Goal: Transaction & Acquisition: Purchase product/service

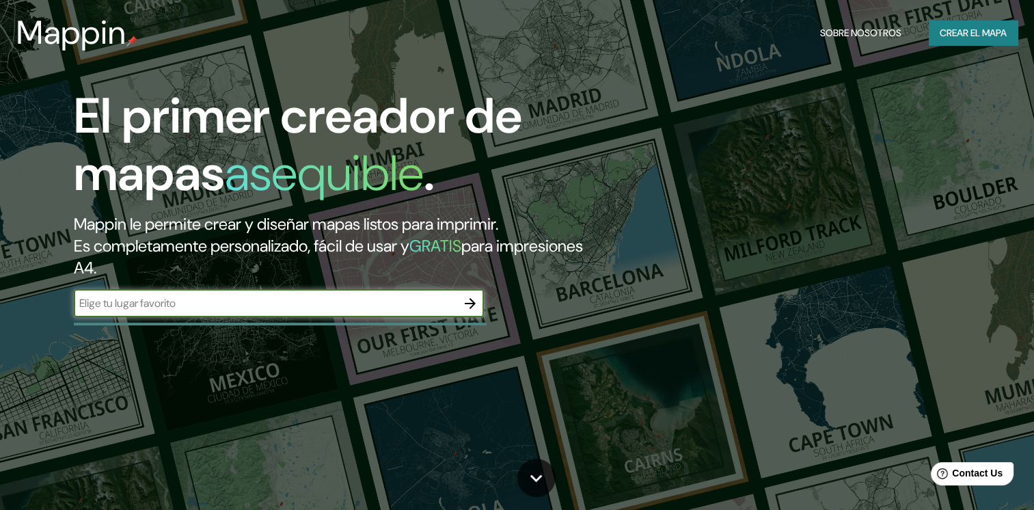
click at [216, 311] on div "​" at bounding box center [279, 303] width 410 height 27
type input "[GEOGRAPHIC_DATA],[GEOGRAPHIC_DATA]"
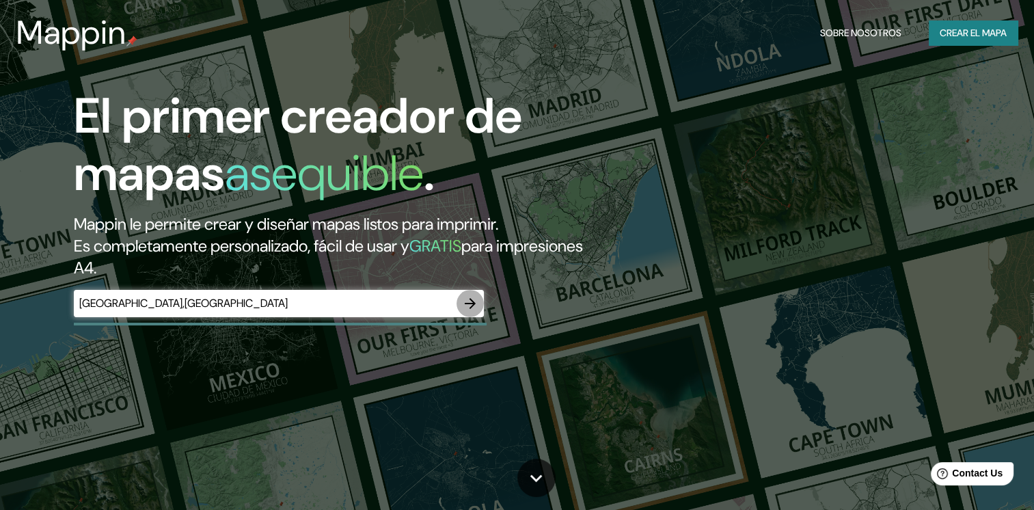
click at [475, 307] on icon "button" at bounding box center [470, 303] width 16 height 16
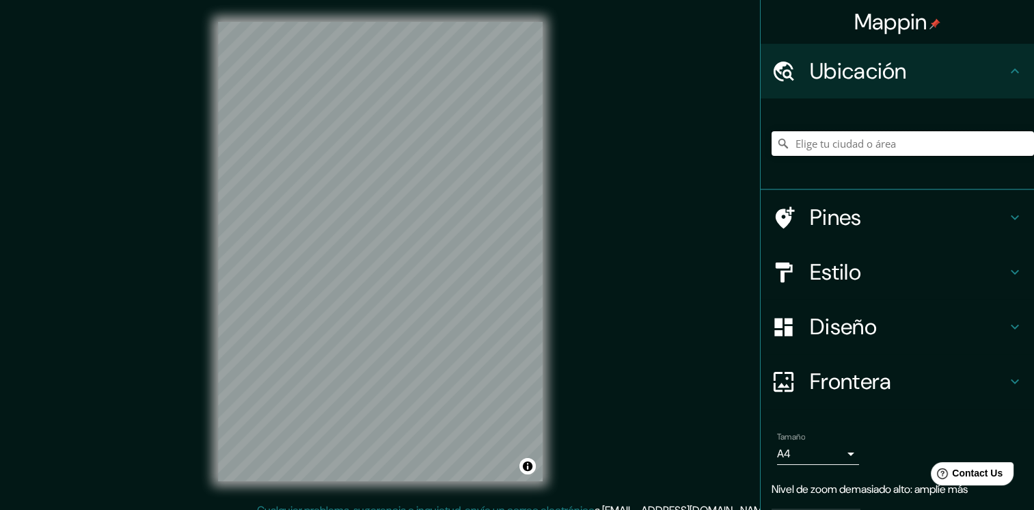
click at [895, 149] on input "Elige tu ciudad o área" at bounding box center [902, 143] width 262 height 25
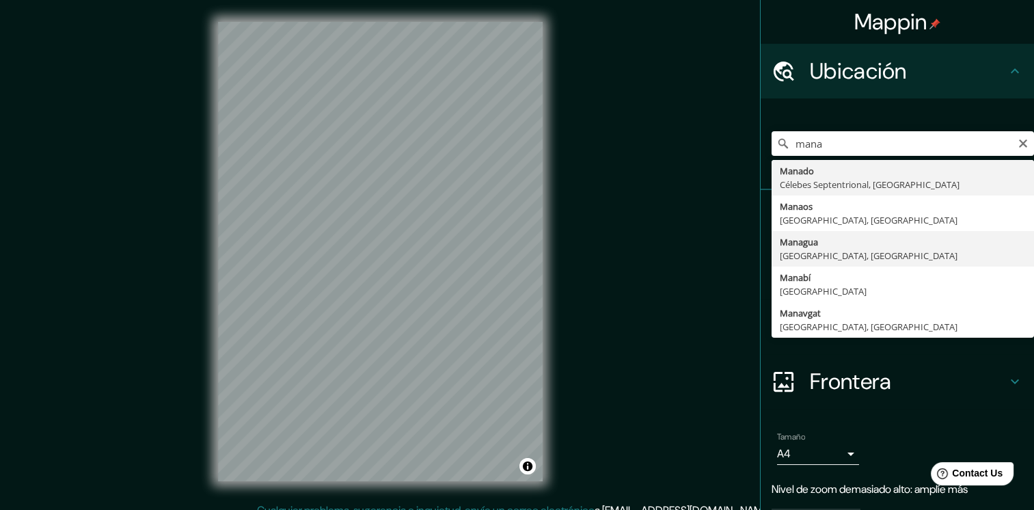
type input "[GEOGRAPHIC_DATA], [GEOGRAPHIC_DATA], [GEOGRAPHIC_DATA]"
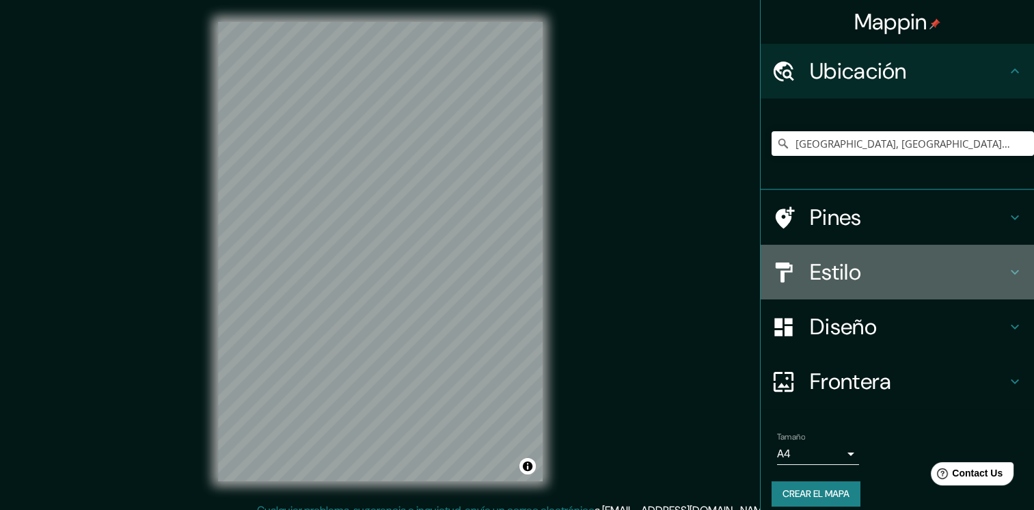
click at [1006, 271] on icon at bounding box center [1014, 272] width 16 height 16
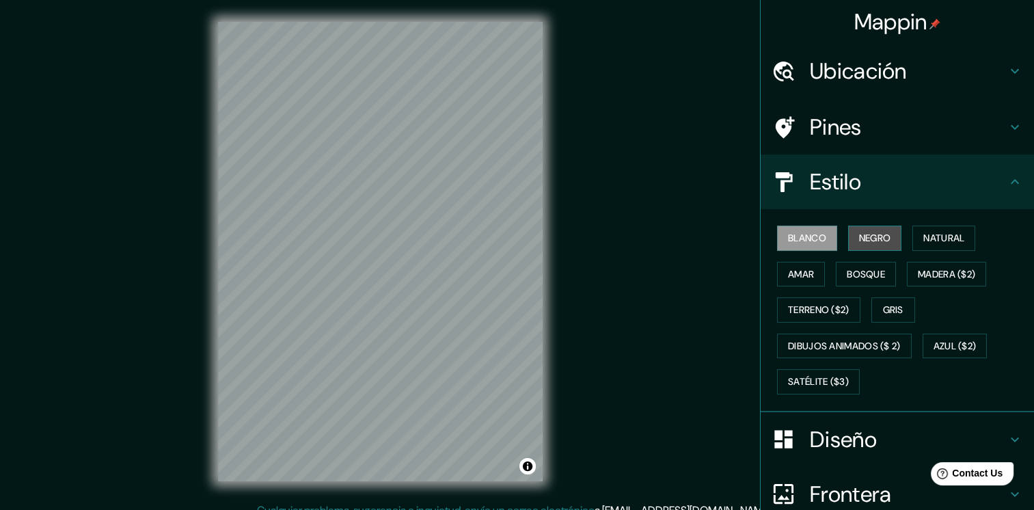
click at [859, 238] on font "Negro" at bounding box center [875, 238] width 32 height 17
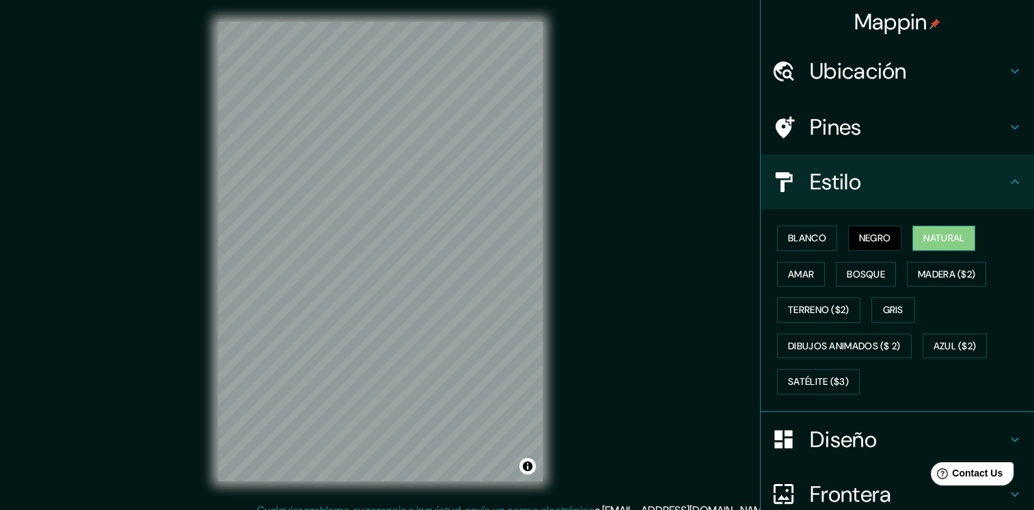
click at [928, 238] on font "Natural" at bounding box center [943, 238] width 41 height 17
click at [870, 267] on font "Bosque" at bounding box center [865, 274] width 38 height 17
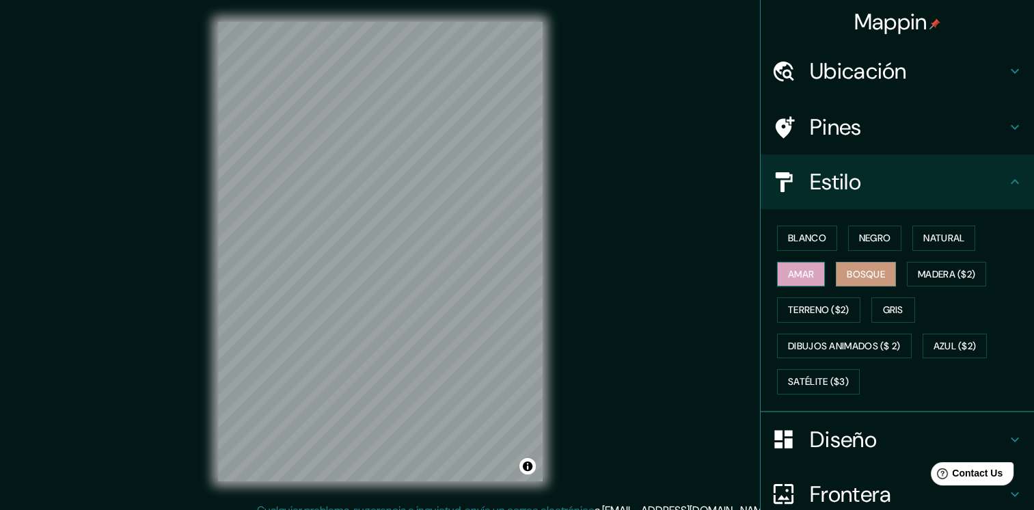
click at [796, 274] on font "Amar" at bounding box center [801, 274] width 26 height 17
click at [883, 314] on font "Gris" at bounding box center [893, 309] width 20 height 17
click at [866, 273] on font "Bosque" at bounding box center [865, 274] width 38 height 17
click at [829, 380] on font "Satélite ($3)" at bounding box center [818, 381] width 61 height 17
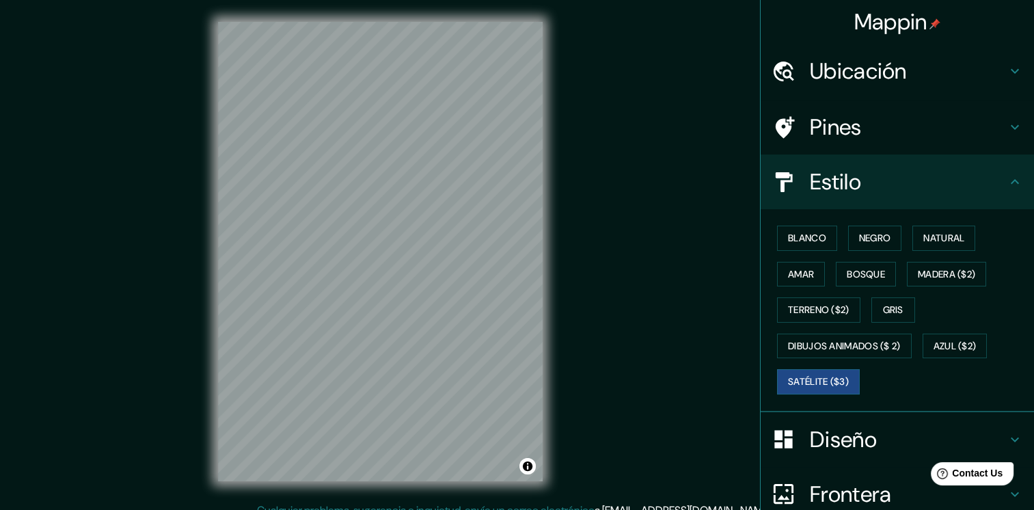
click at [999, 428] on div "Diseño" at bounding box center [896, 439] width 273 height 55
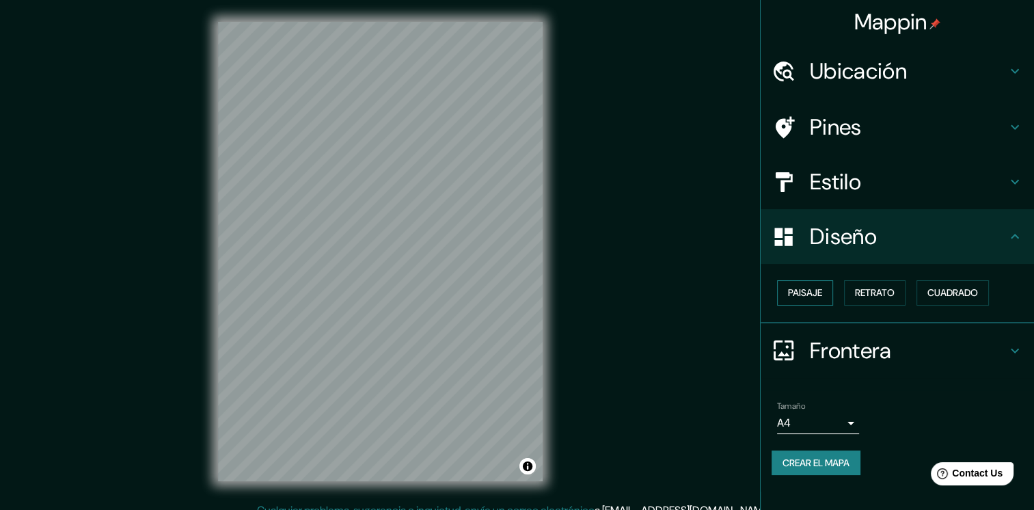
click at [823, 288] on button "Paisaje" at bounding box center [805, 292] width 56 height 25
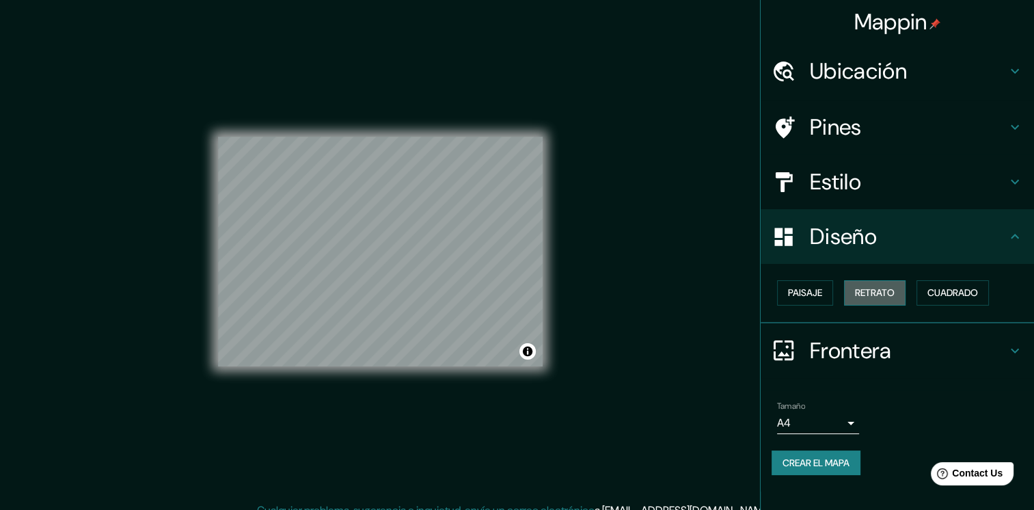
click at [853, 288] on button "Retrato" at bounding box center [874, 292] width 61 height 25
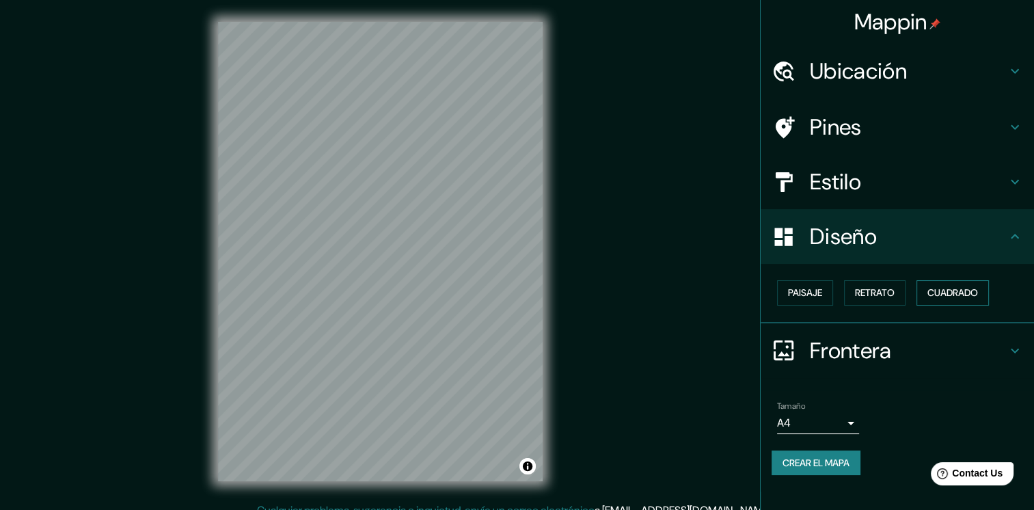
click at [945, 288] on font "Cuadrado" at bounding box center [952, 292] width 51 height 17
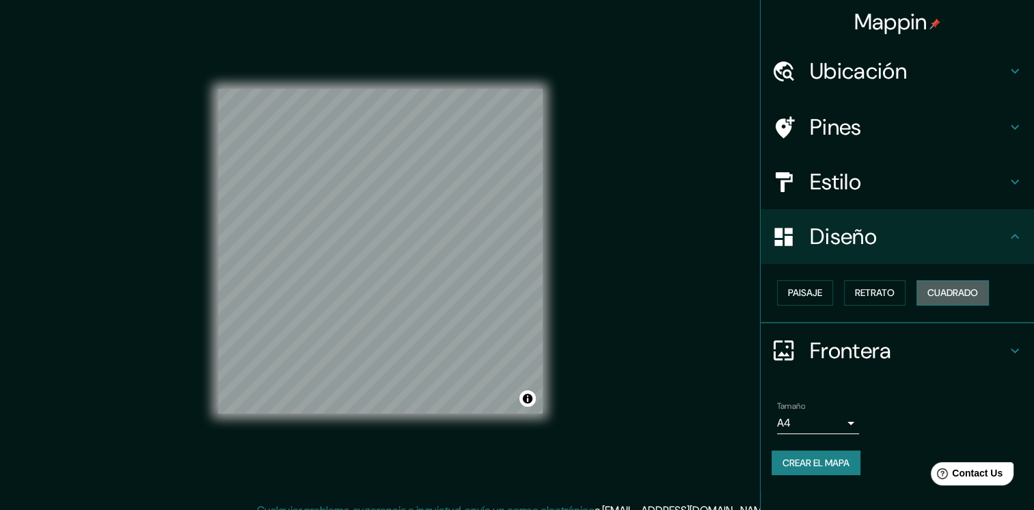
click at [945, 288] on font "Cuadrado" at bounding box center [952, 292] width 51 height 17
click at [809, 294] on font "Paisaje" at bounding box center [805, 292] width 34 height 17
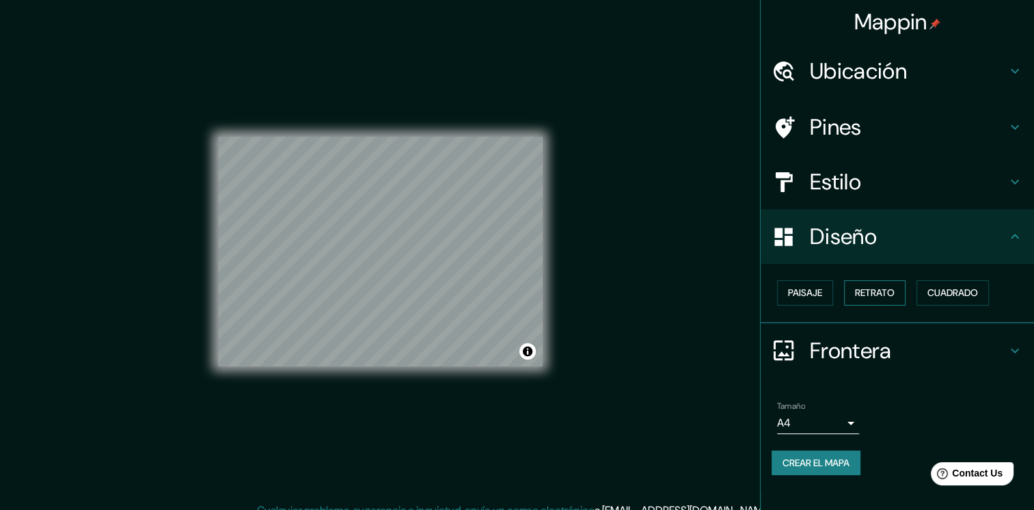
click at [881, 290] on font "Retrato" at bounding box center [875, 292] width 40 height 17
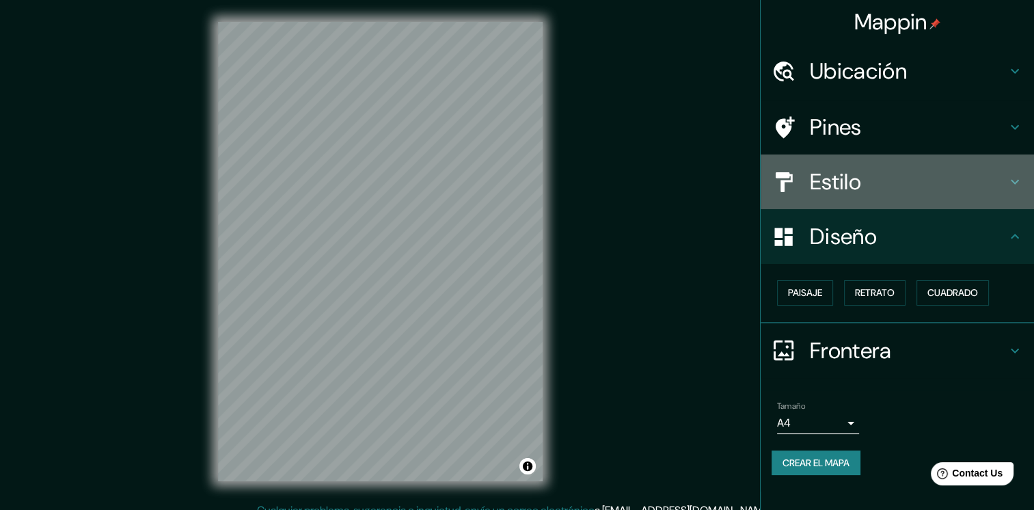
click at [939, 184] on h4 "Estilo" at bounding box center [907, 181] width 197 height 27
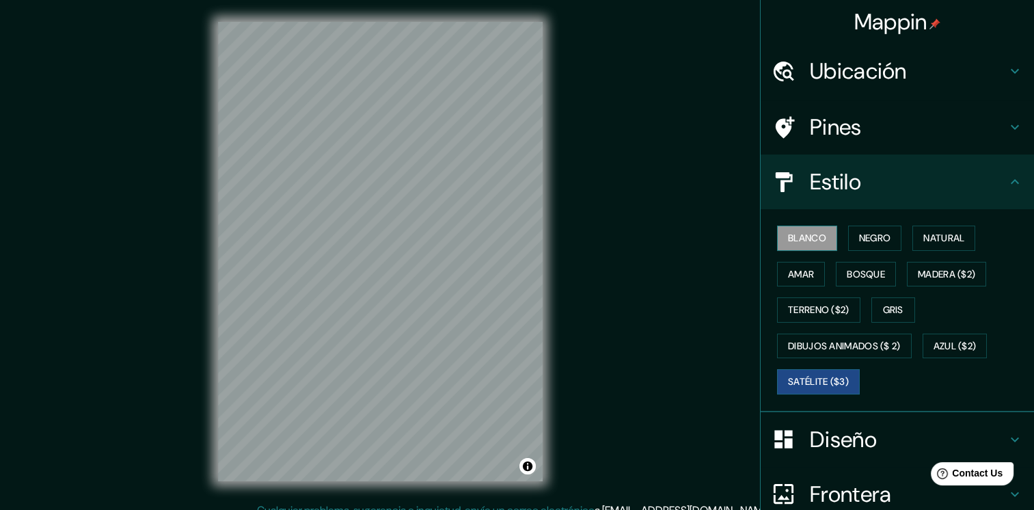
click at [806, 232] on font "Blanco" at bounding box center [807, 238] width 38 height 17
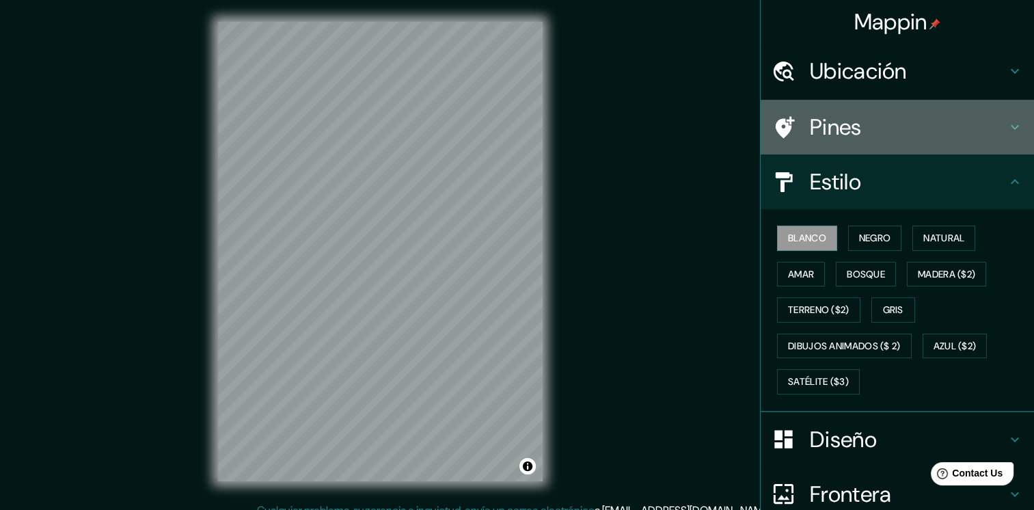
click at [843, 127] on h4 "Pines" at bounding box center [907, 126] width 197 height 27
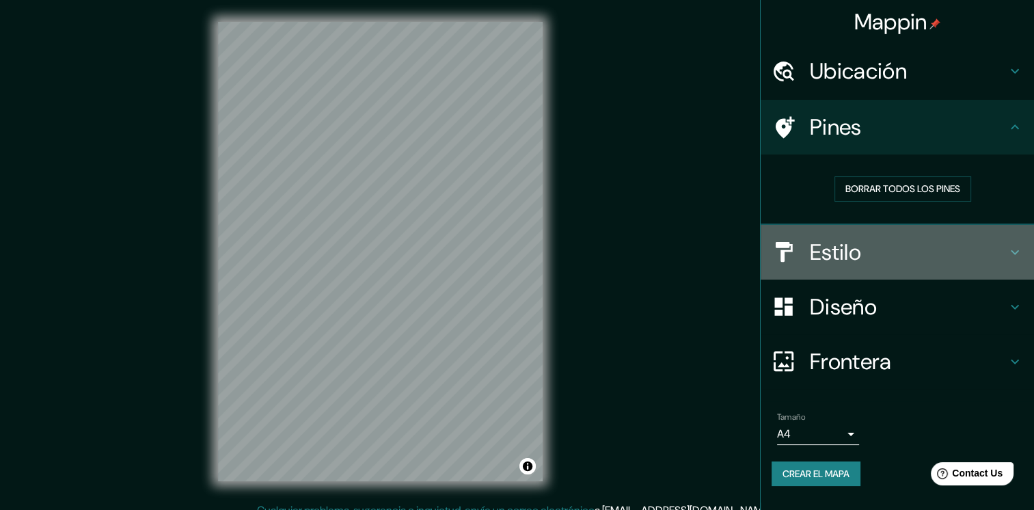
click at [837, 264] on h4 "Estilo" at bounding box center [907, 251] width 197 height 27
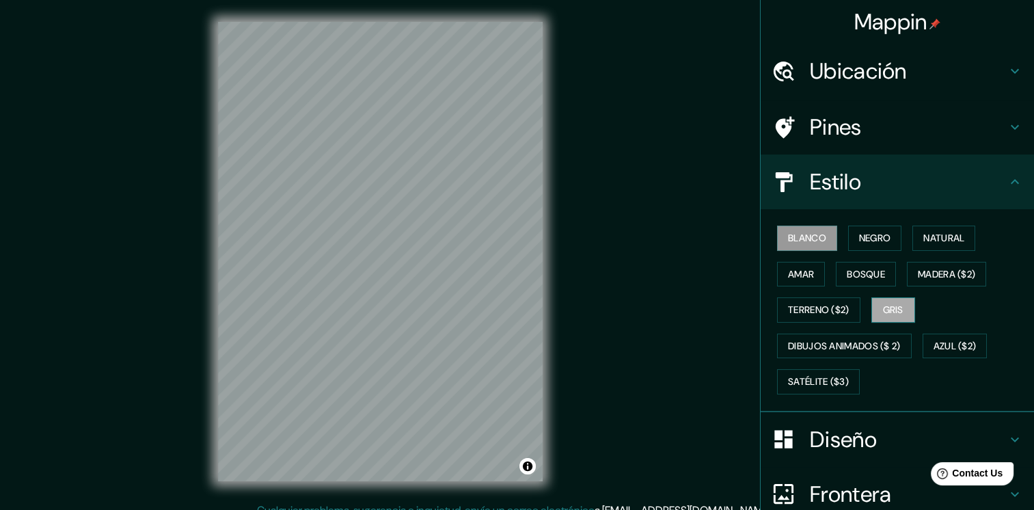
click at [883, 318] on button "Gris" at bounding box center [893, 309] width 44 height 25
